Goal: Information Seeking & Learning: Find specific fact

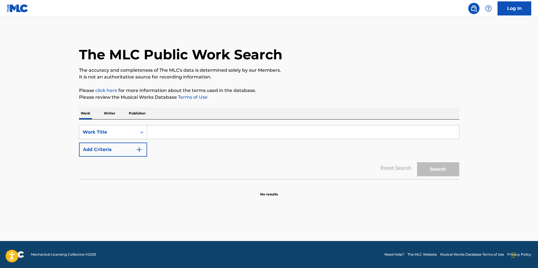
click at [205, 129] on input "Search Form" at bounding box center [303, 132] width 312 height 14
paste input "THEM THERE EYES"
type input "THEM THERE EYES"
click at [429, 168] on button "Search" at bounding box center [438, 169] width 42 height 14
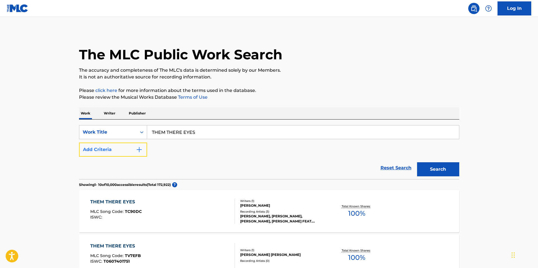
click at [123, 151] on button "Add Criteria" at bounding box center [113, 150] width 68 height 14
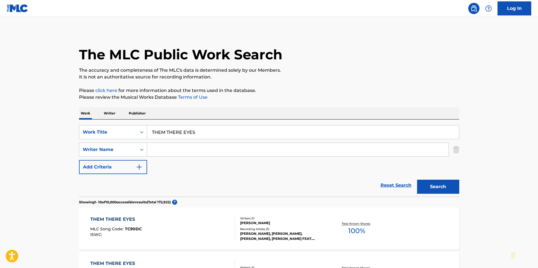
click at [180, 152] on input "Search Form" at bounding box center [298, 150] width 302 height 14
type input "[PERSON_NAME]"
click at [417, 180] on button "Search" at bounding box center [438, 187] width 42 height 14
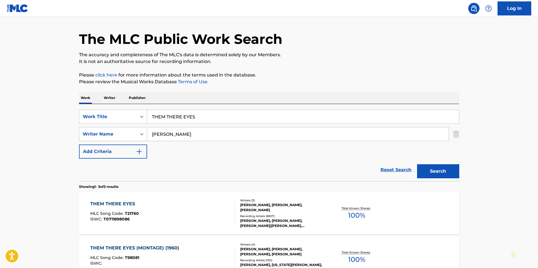
scroll to position [56, 0]
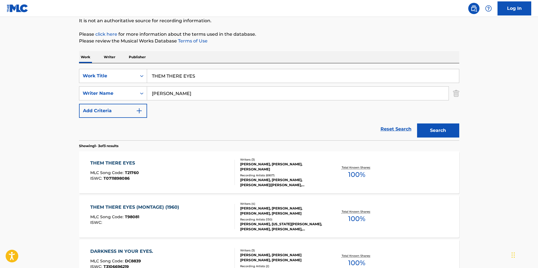
click at [203, 169] on div "THEM THERE EYES MLC Song Code : T21760 ISWC : T0711898086" at bounding box center [162, 172] width 145 height 25
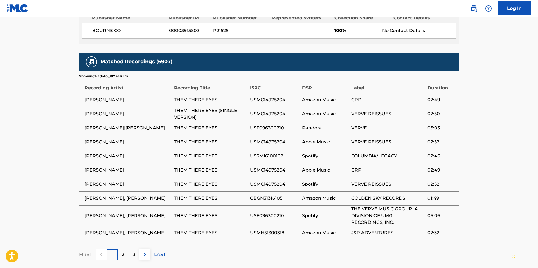
scroll to position [310, 0]
